Goal: Navigation & Orientation: Go to known website

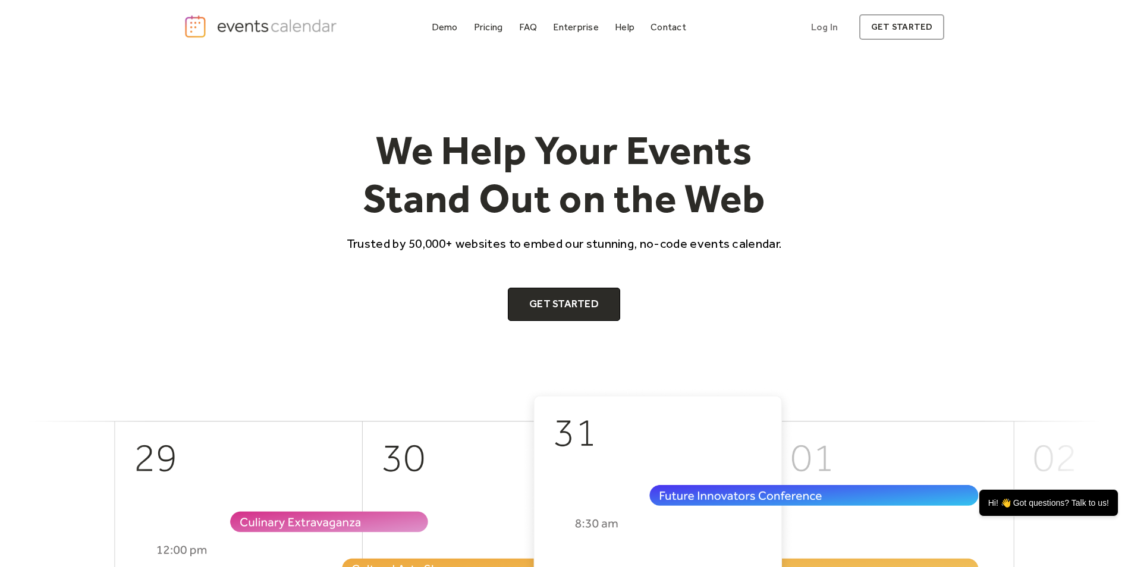
click at [253, 30] on img "home" at bounding box center [262, 26] width 157 height 24
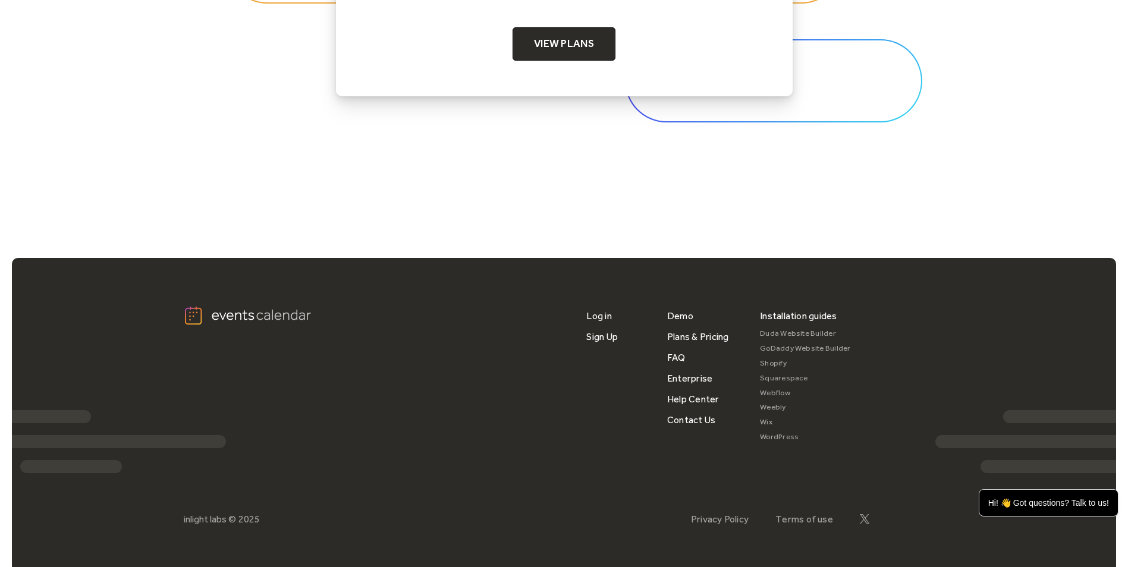
scroll to position [3974, 0]
